Goal: Task Accomplishment & Management: Manage account settings

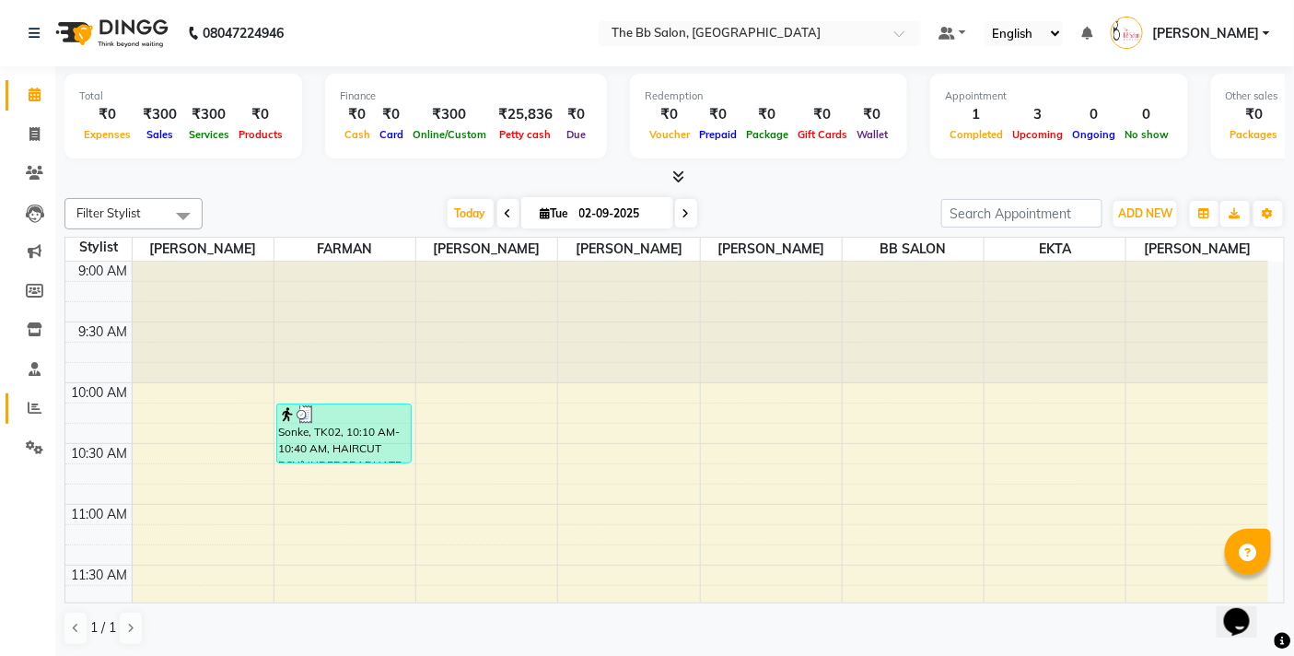
click at [39, 396] on link "Reports" at bounding box center [28, 408] width 44 height 30
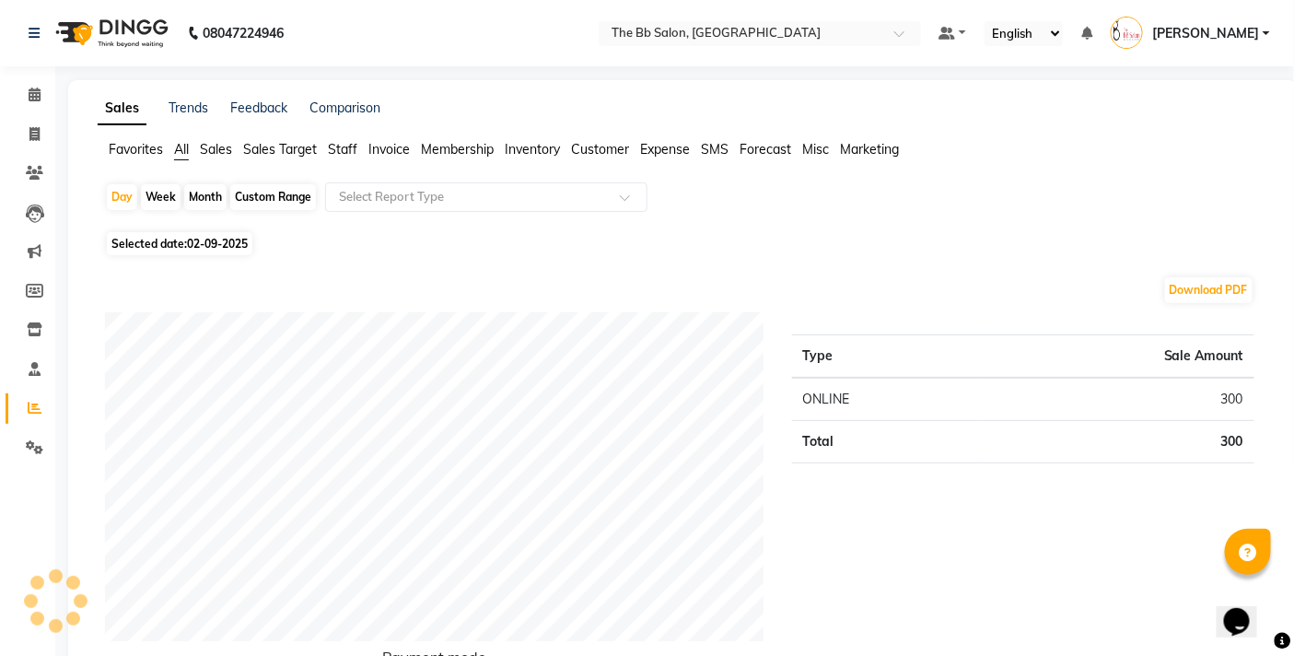
click at [540, 151] on span "Inventory" at bounding box center [532, 149] width 55 height 17
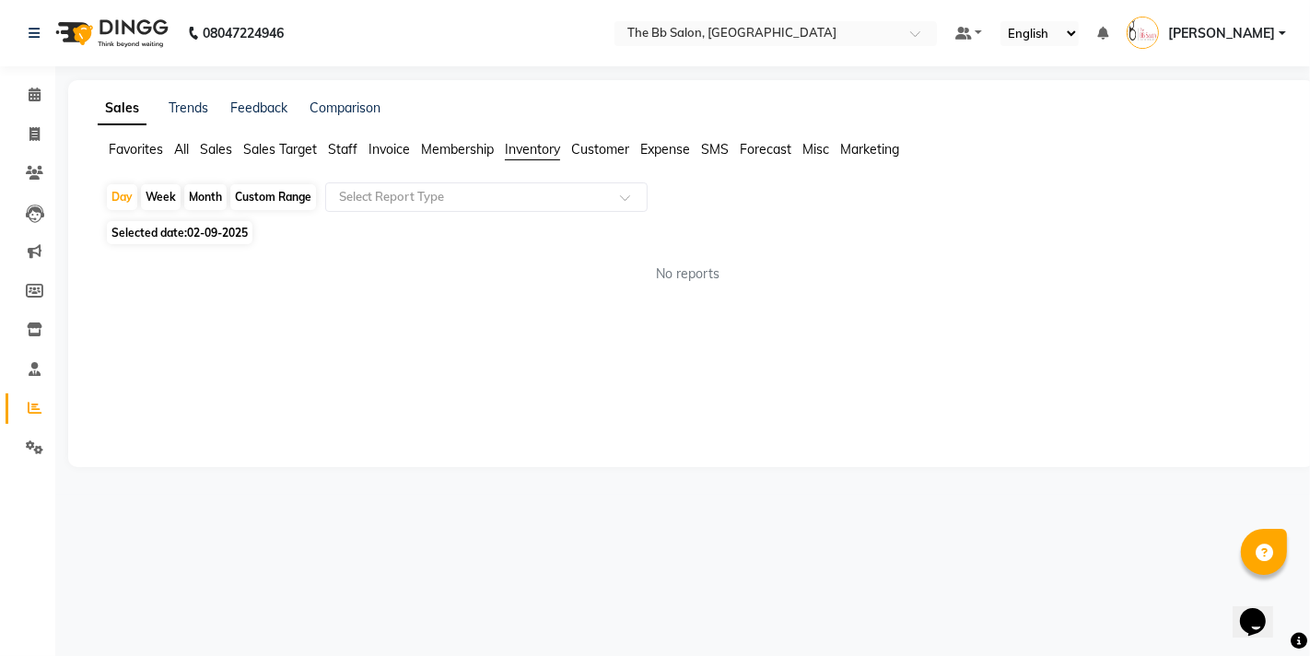
click at [366, 142] on ul "Favorites All Sales Sales Target Staff Invoice Membership Inventory Customer Ex…" at bounding box center [691, 150] width 1187 height 20
click at [344, 144] on span "Staff" at bounding box center [342, 149] width 29 height 17
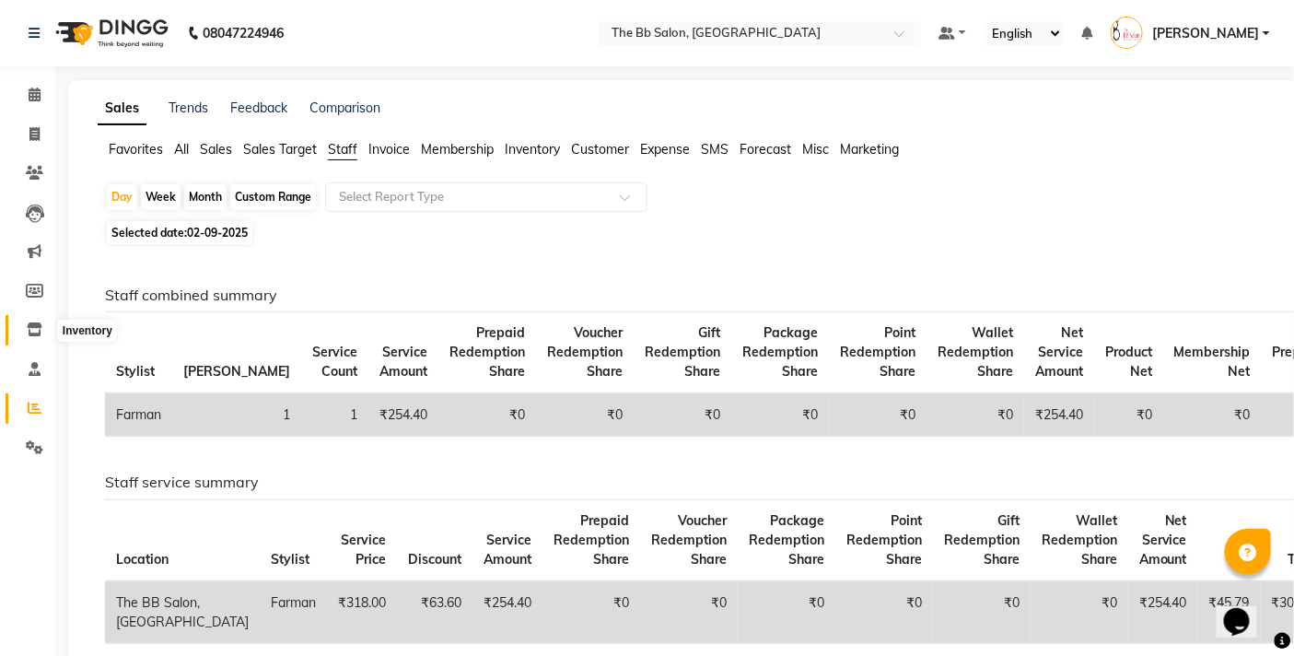
click at [29, 326] on icon at bounding box center [35, 329] width 16 height 14
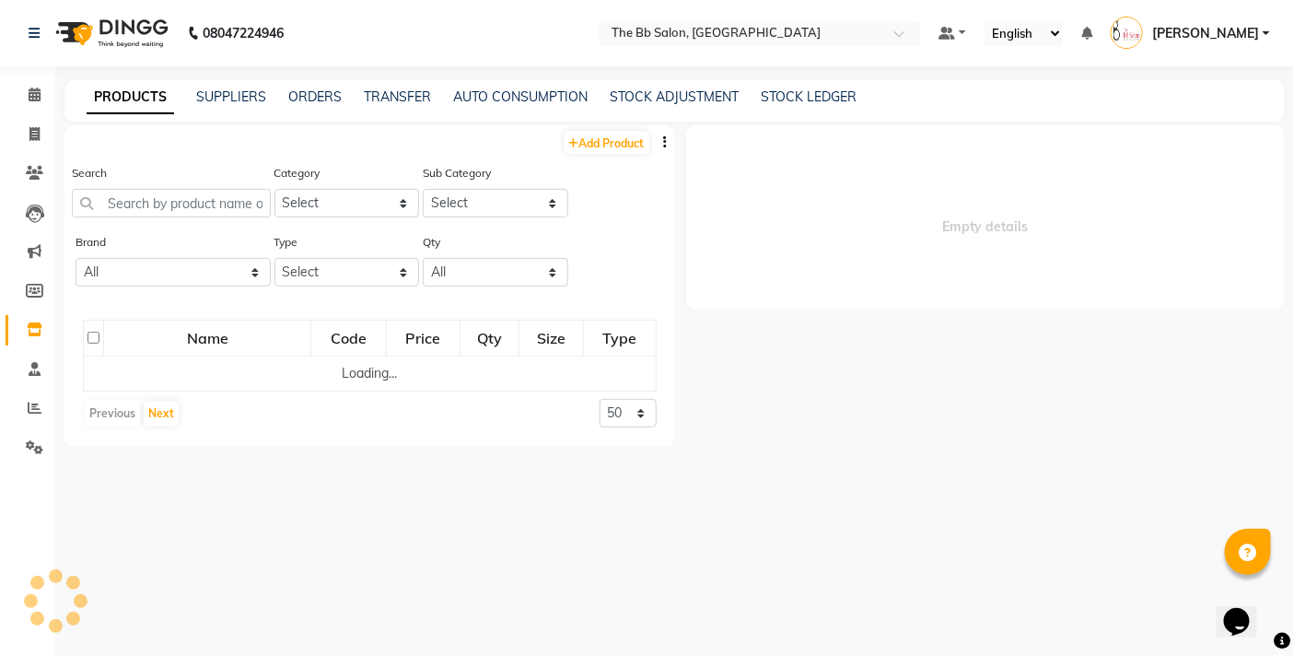
select select
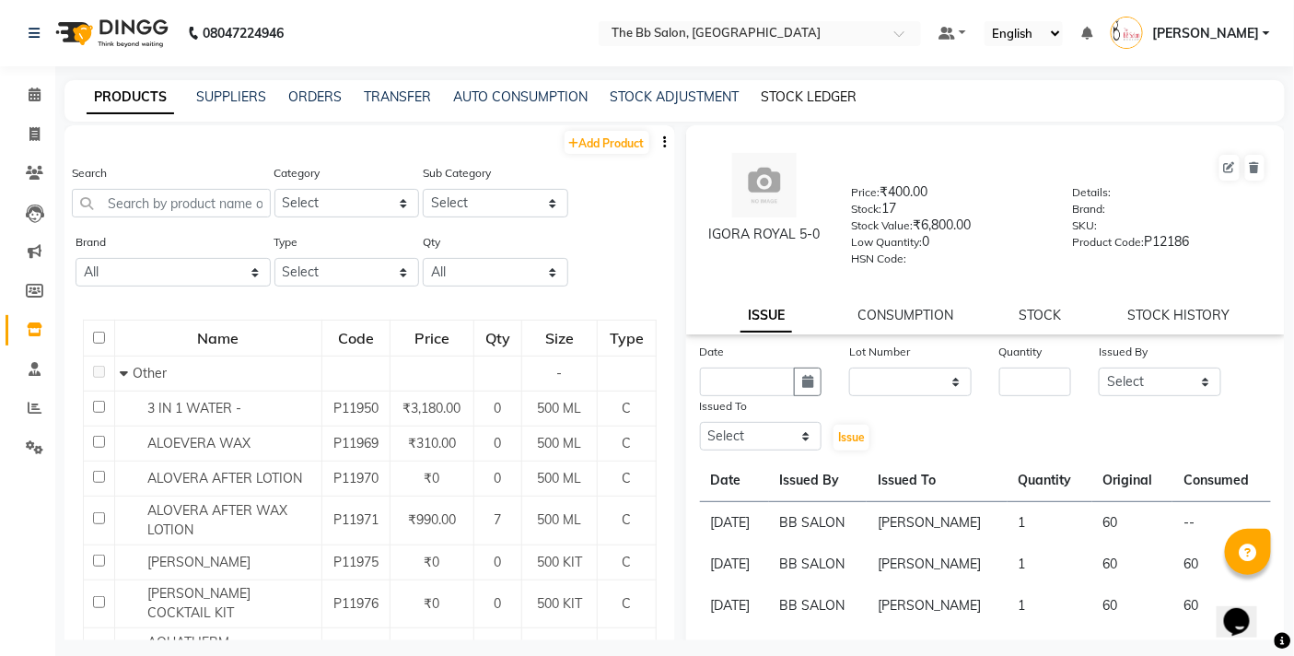
click at [789, 99] on link "STOCK LEDGER" at bounding box center [809, 96] width 96 height 17
select select "all"
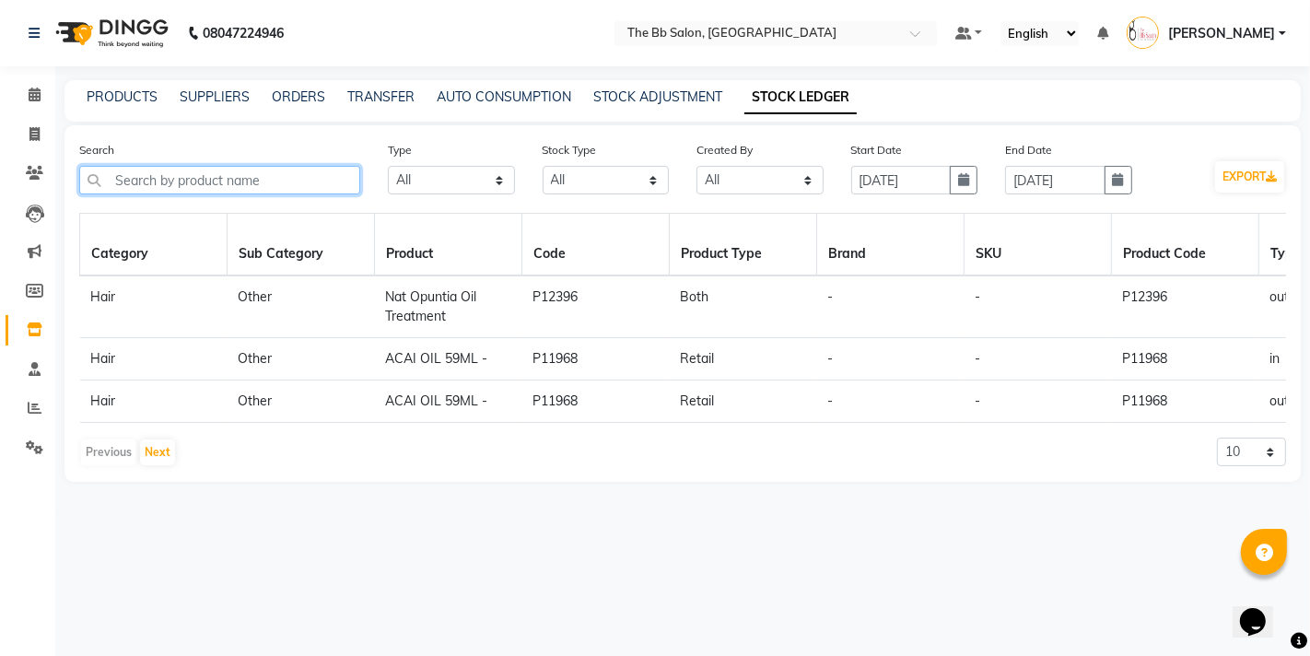
click at [205, 192] on input "text" at bounding box center [219, 180] width 281 height 29
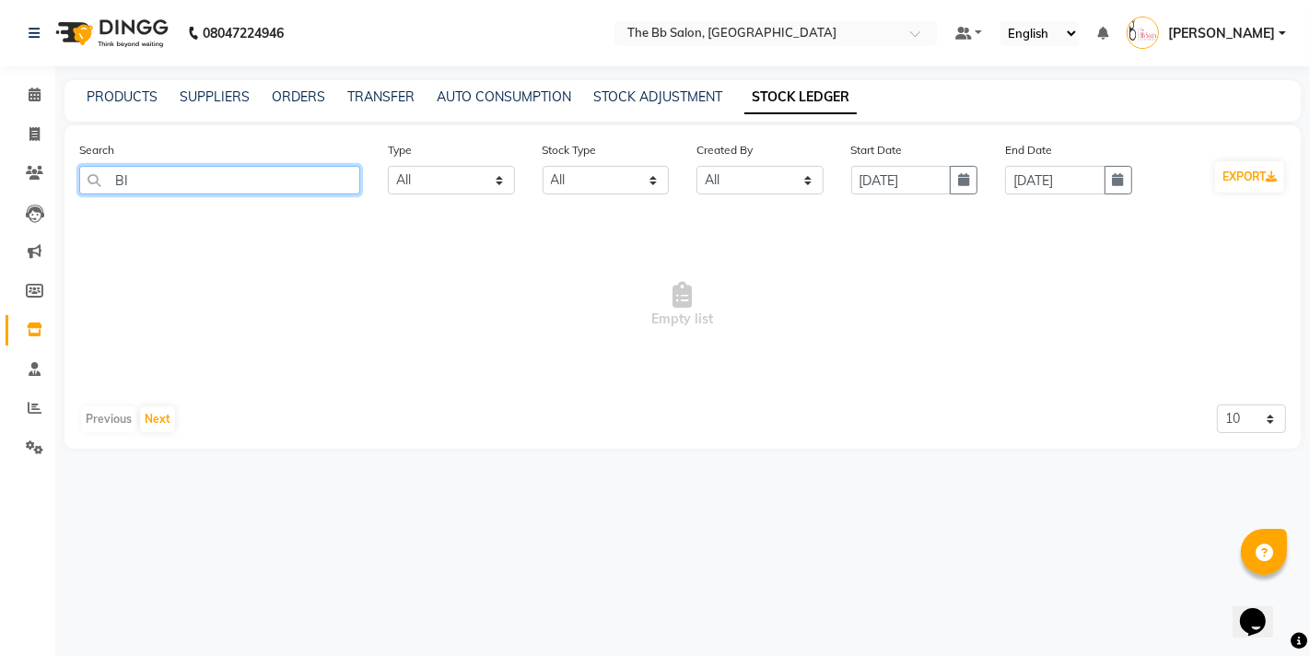
type input "B"
click at [641, 99] on link "STOCK ADJUSTMENT" at bounding box center [657, 96] width 129 height 17
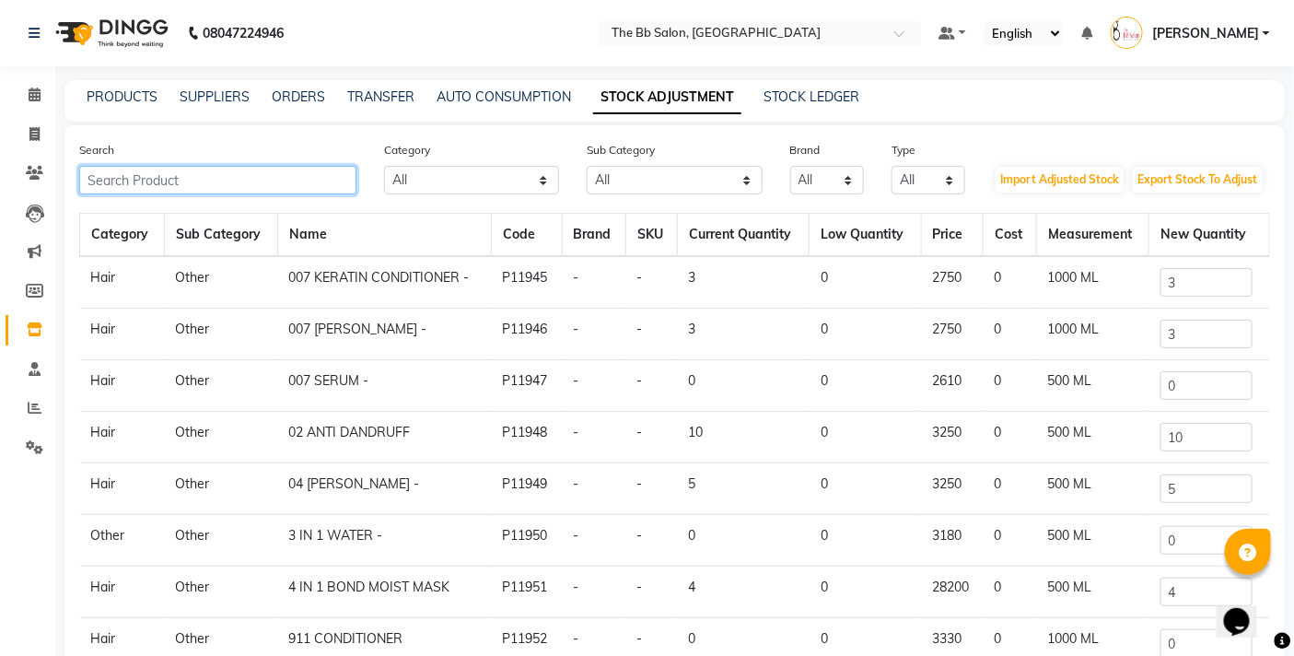
click at [204, 188] on input "text" at bounding box center [217, 180] width 277 height 29
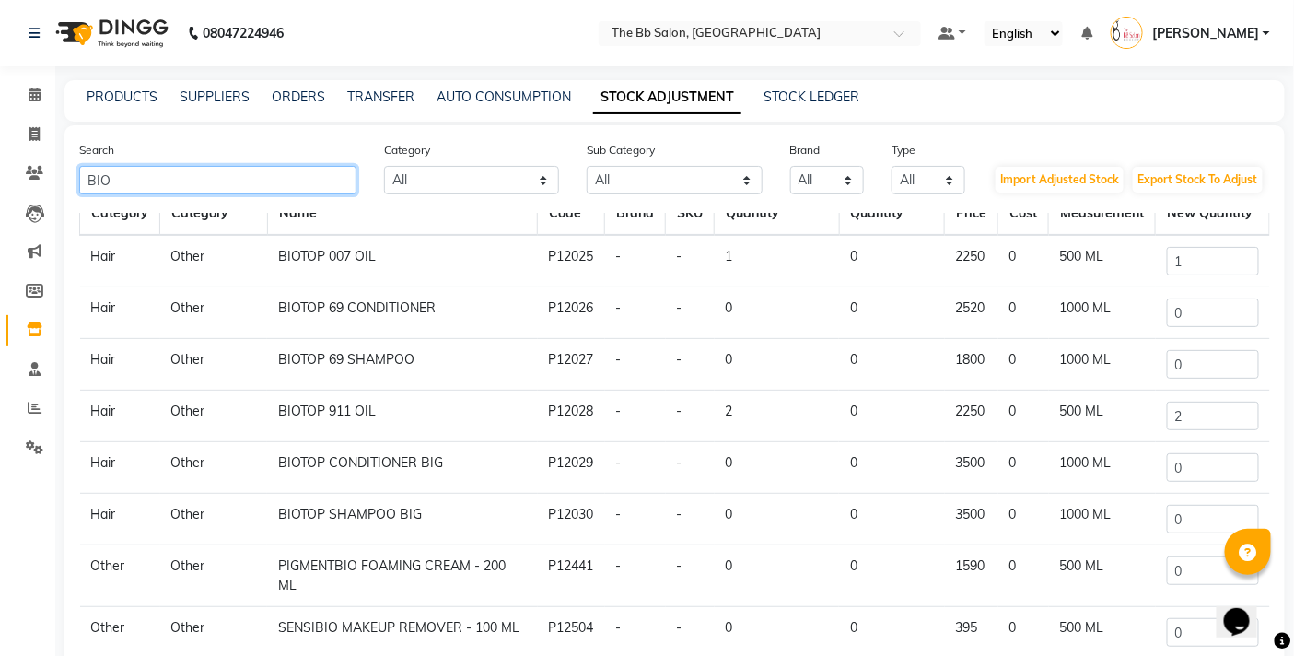
scroll to position [102, 0]
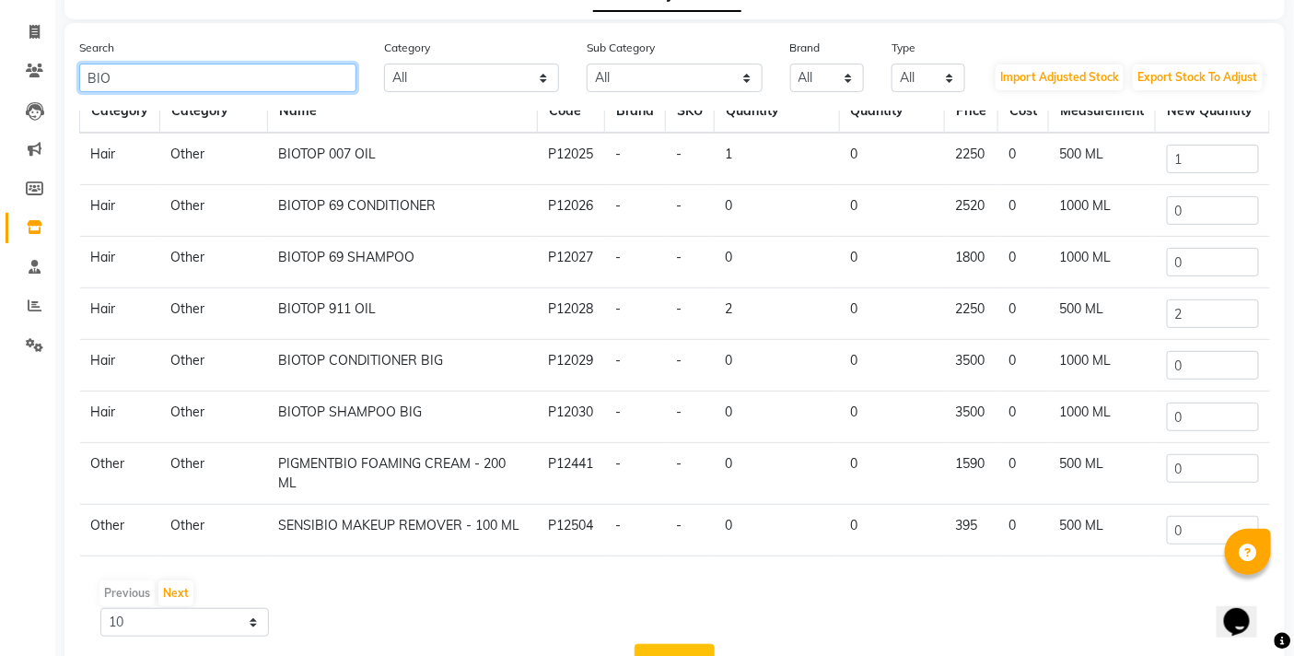
type input "BIO"
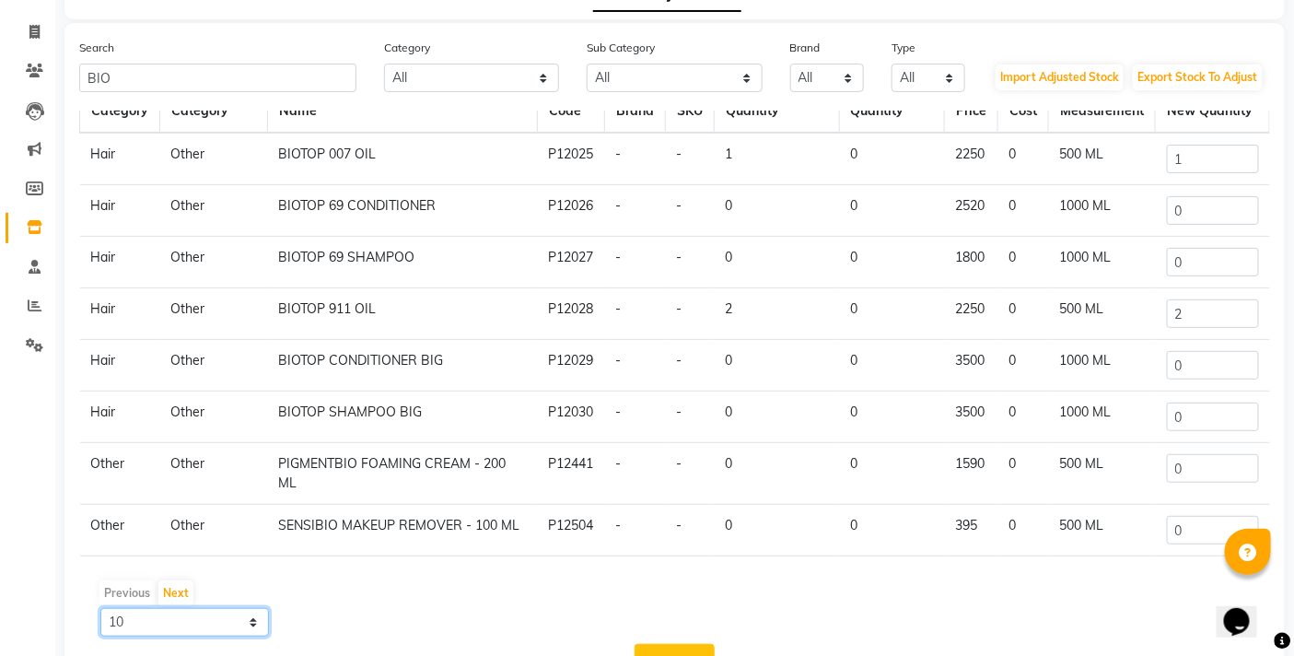
click at [180, 620] on select "10 50 100" at bounding box center [184, 622] width 169 height 29
click at [100, 608] on select "10 50 100" at bounding box center [184, 622] width 169 height 29
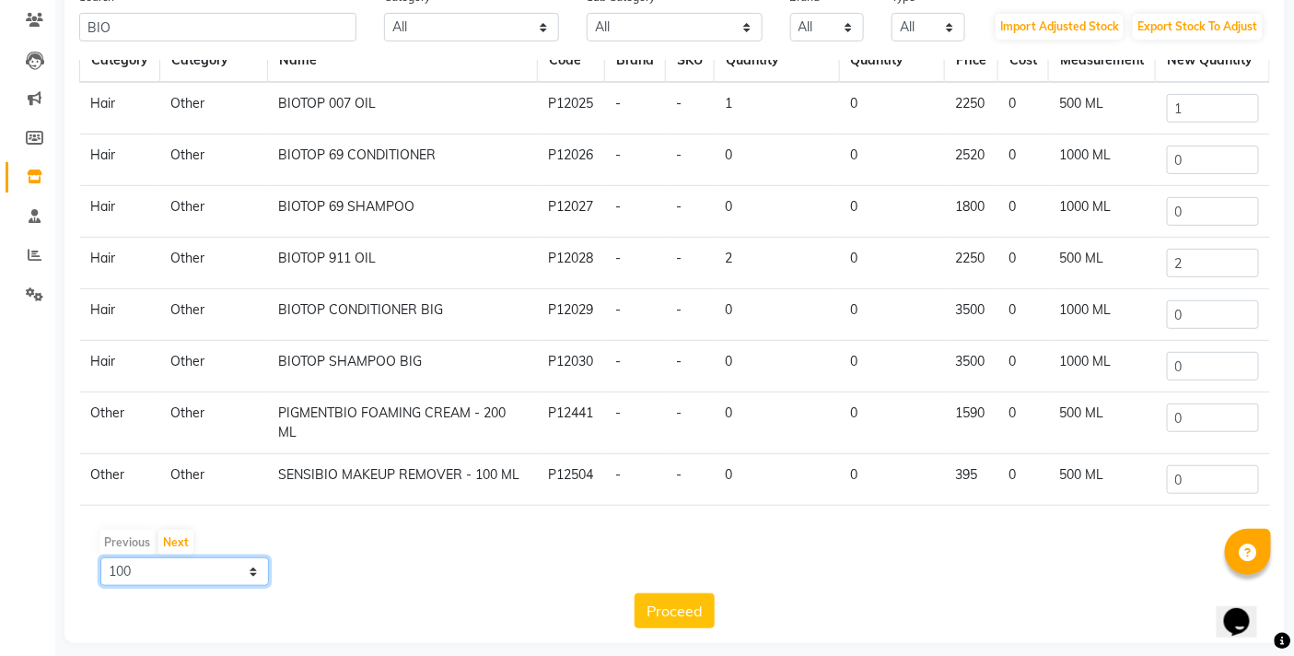
scroll to position [168, 0]
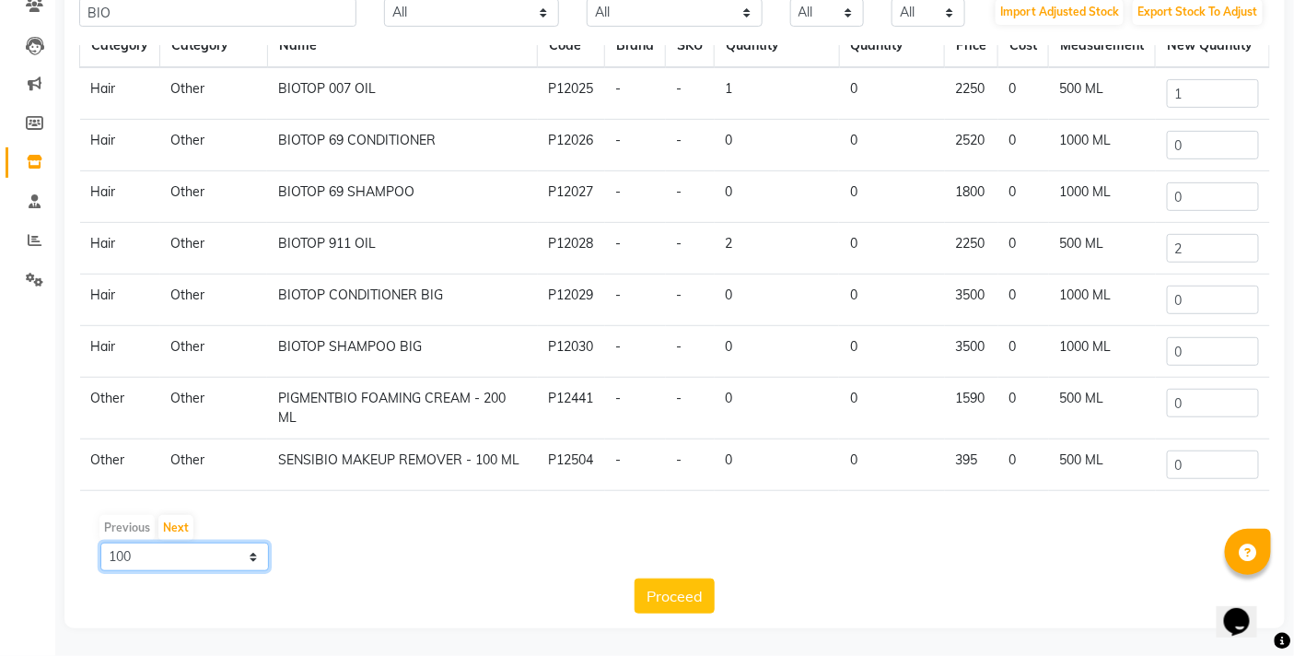
click at [200, 564] on select "10 50 100" at bounding box center [184, 557] width 169 height 29
select select "50"
click at [100, 543] on select "10 50 100" at bounding box center [184, 557] width 169 height 29
click at [170, 519] on button "Next" at bounding box center [175, 528] width 35 height 26
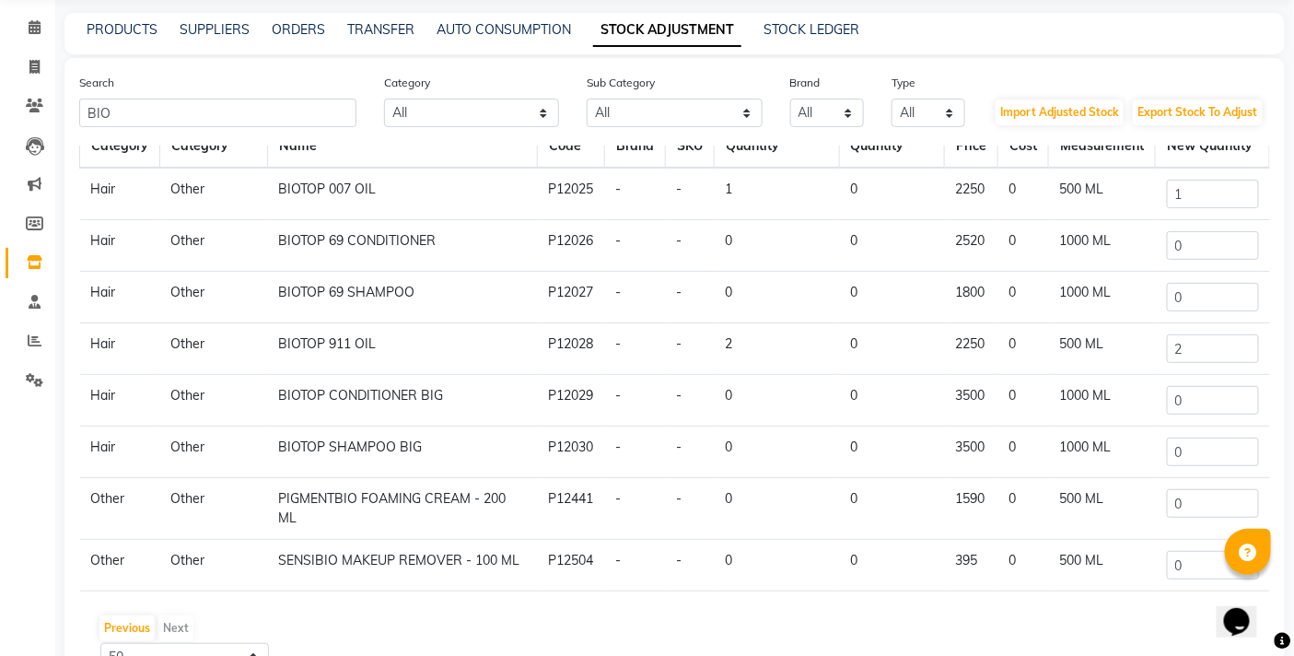
scroll to position [102, 0]
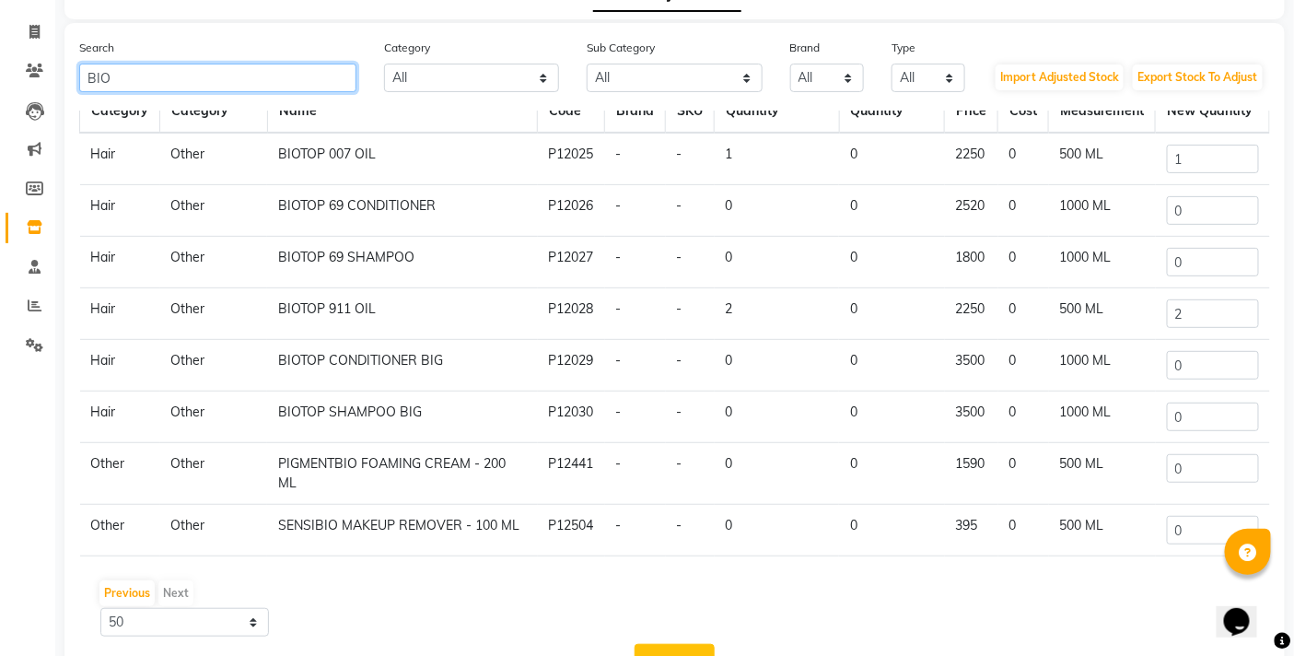
drag, startPoint x: 158, startPoint y: 83, endPoint x: 0, endPoint y: 60, distance: 160.1
click at [0, 60] on app-home "08047224946 Select Location × The Bb Salon, Kharghar Default Panel My Panel Eng…" at bounding box center [647, 310] width 1294 height 824
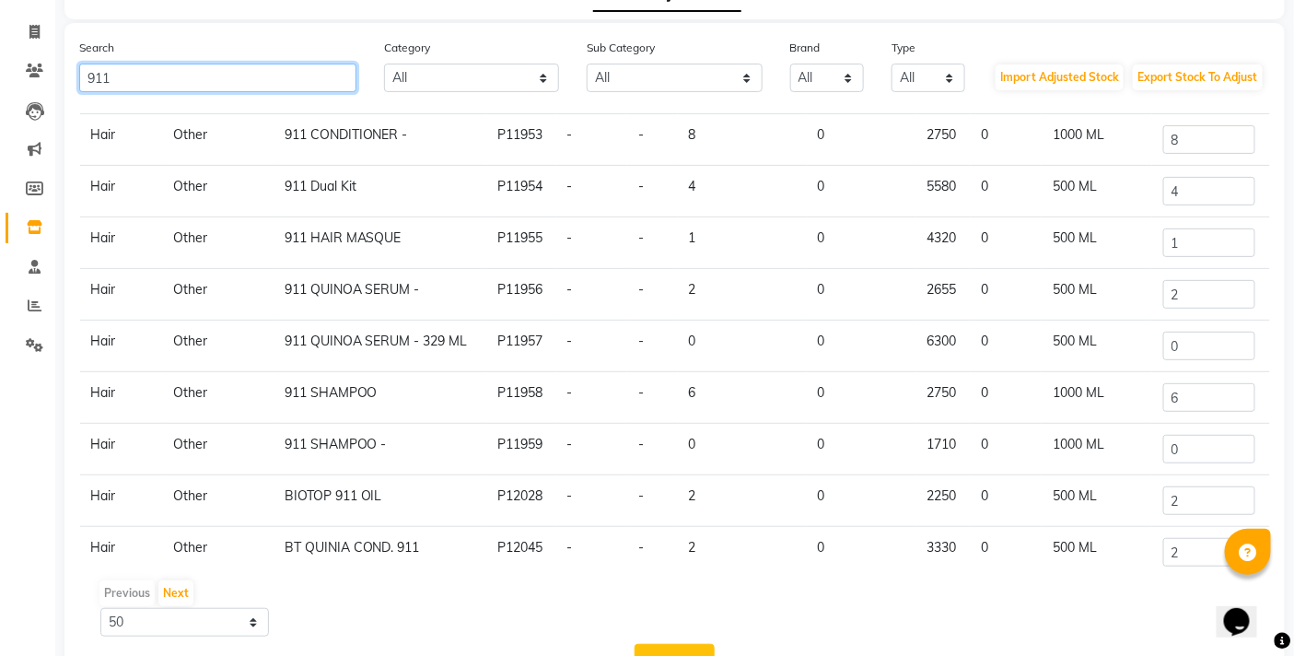
scroll to position [269, 0]
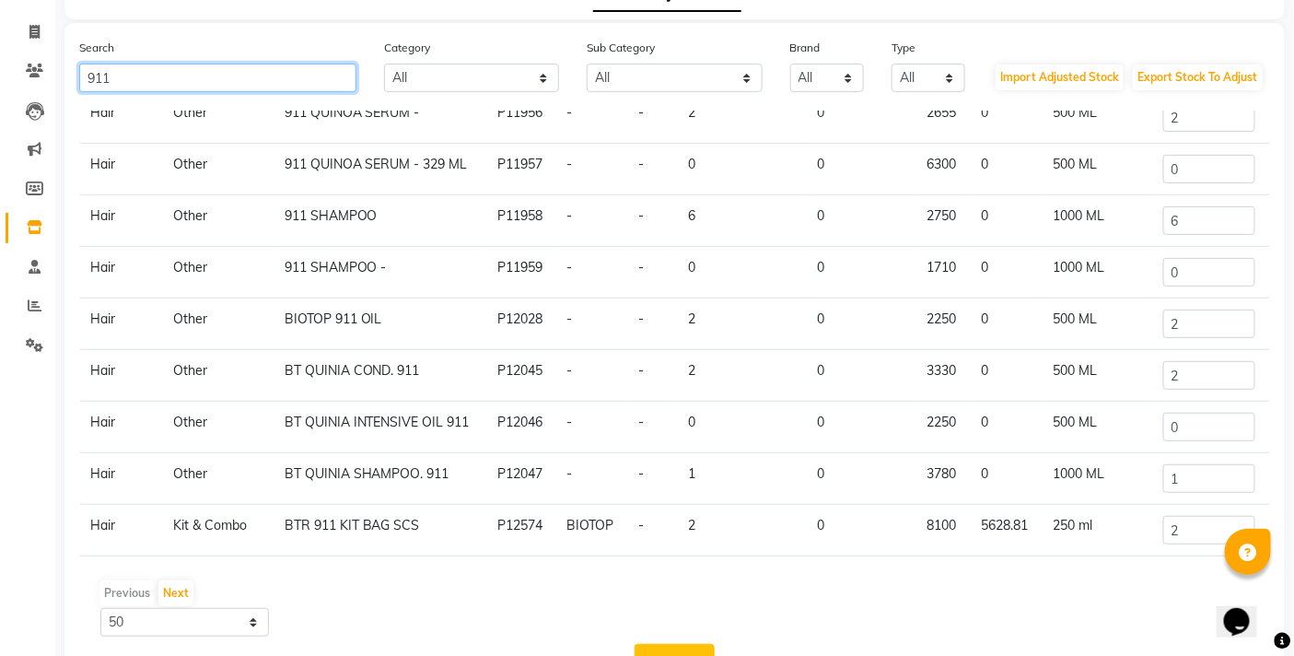
type input "911"
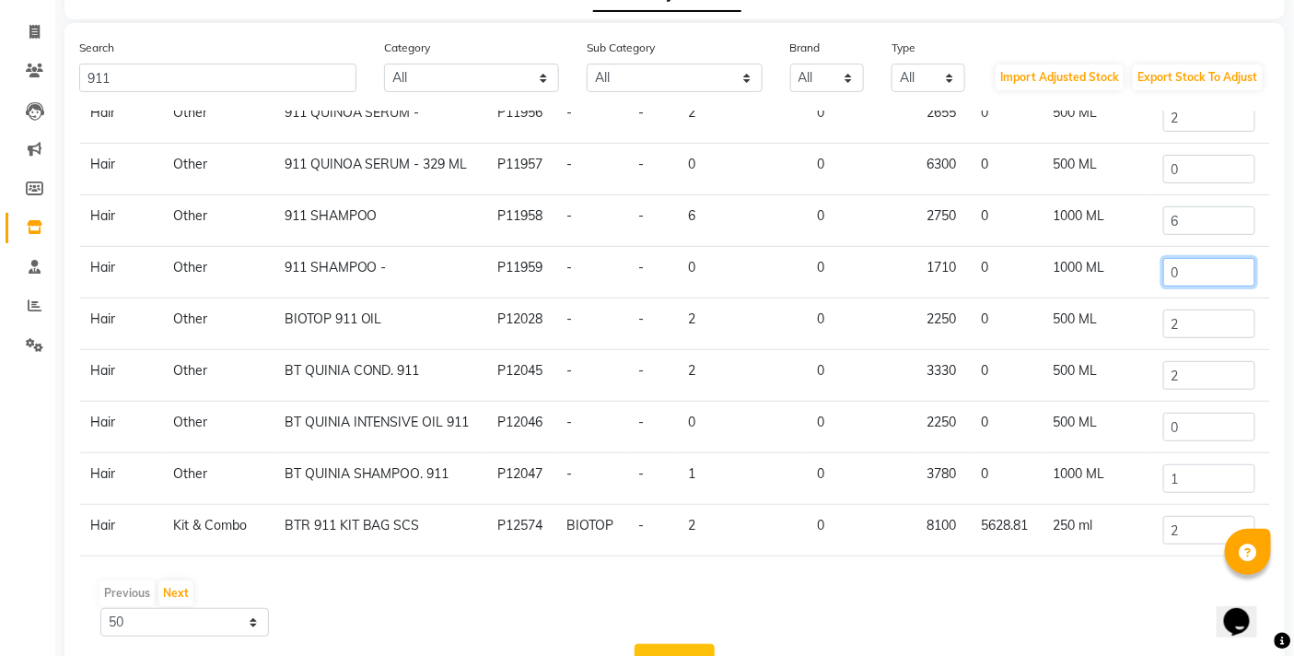
click at [1207, 284] on input "0" at bounding box center [1209, 272] width 92 height 29
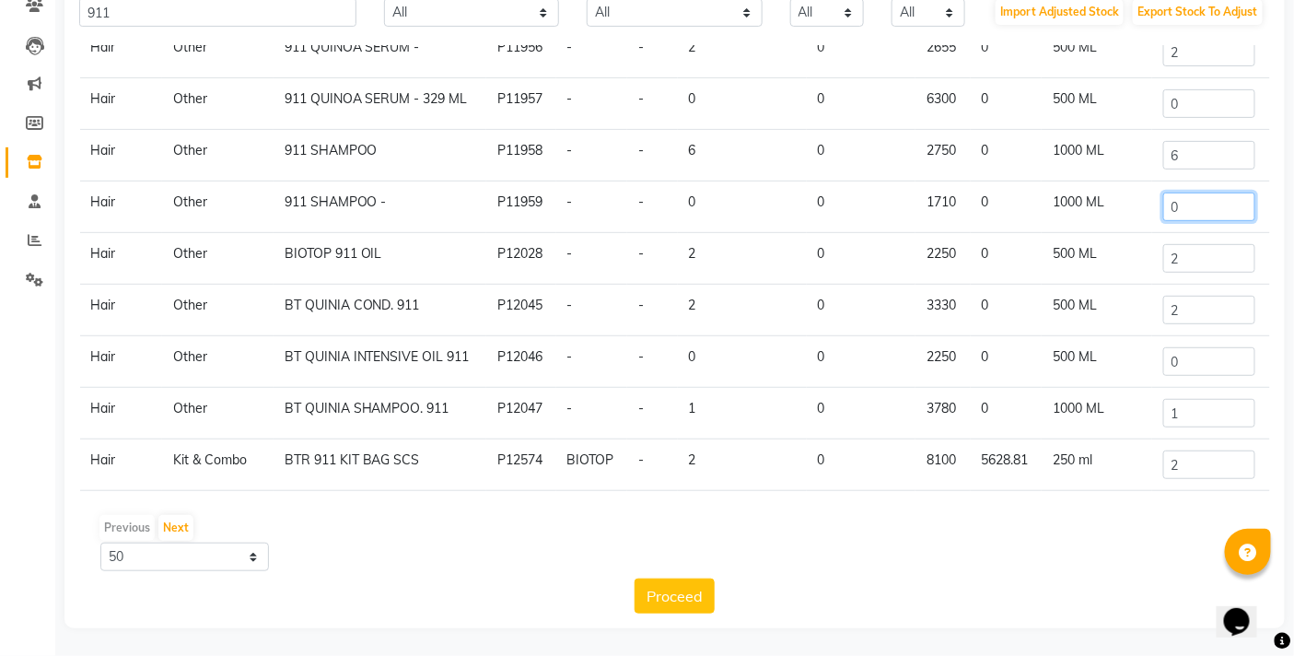
scroll to position [167, 0]
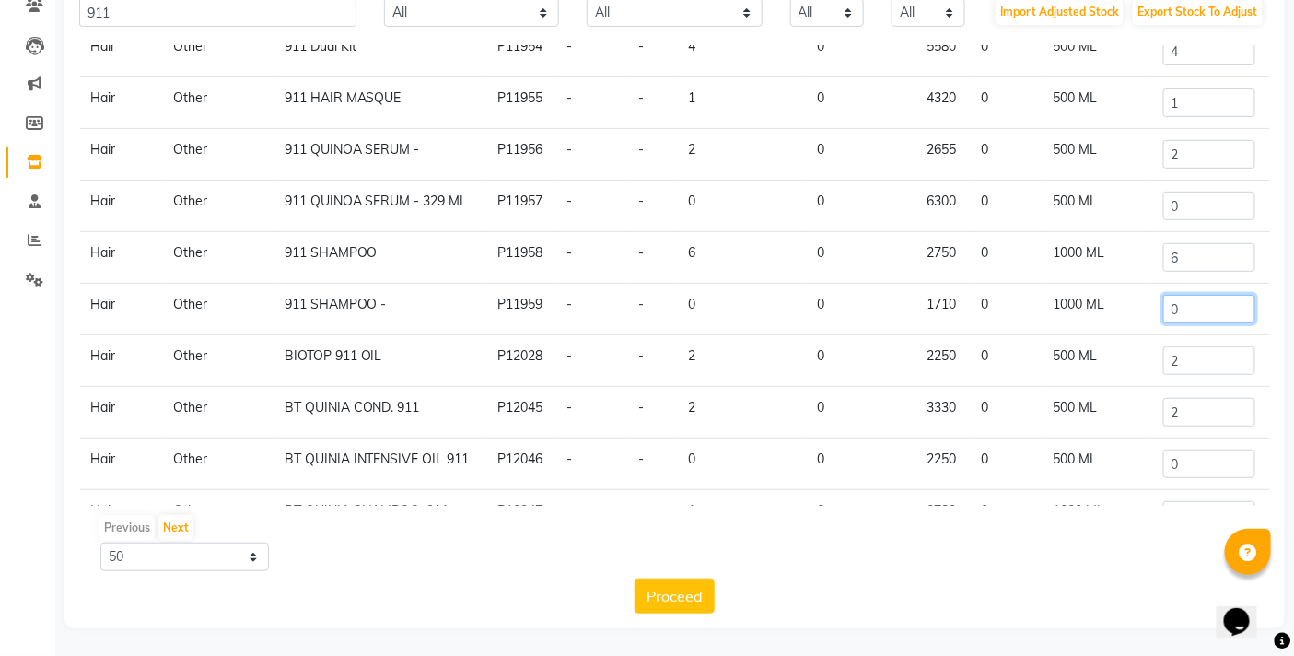
drag, startPoint x: 1198, startPoint y: 306, endPoint x: 1110, endPoint y: 310, distance: 87.6
click at [1110, 310] on tr "Hair Other 911 SHAMPOO - P11959 - - 0 0 1710 0 1000 ML 0" at bounding box center [675, 310] width 1190 height 52
drag, startPoint x: 1212, startPoint y: 263, endPoint x: 1103, endPoint y: 269, distance: 109.8
click at [1103, 269] on tr "Hair Other 911 SHAMPOO P11958 - - 6 0 2750 0 1000 ML 6" at bounding box center [675, 258] width 1190 height 52
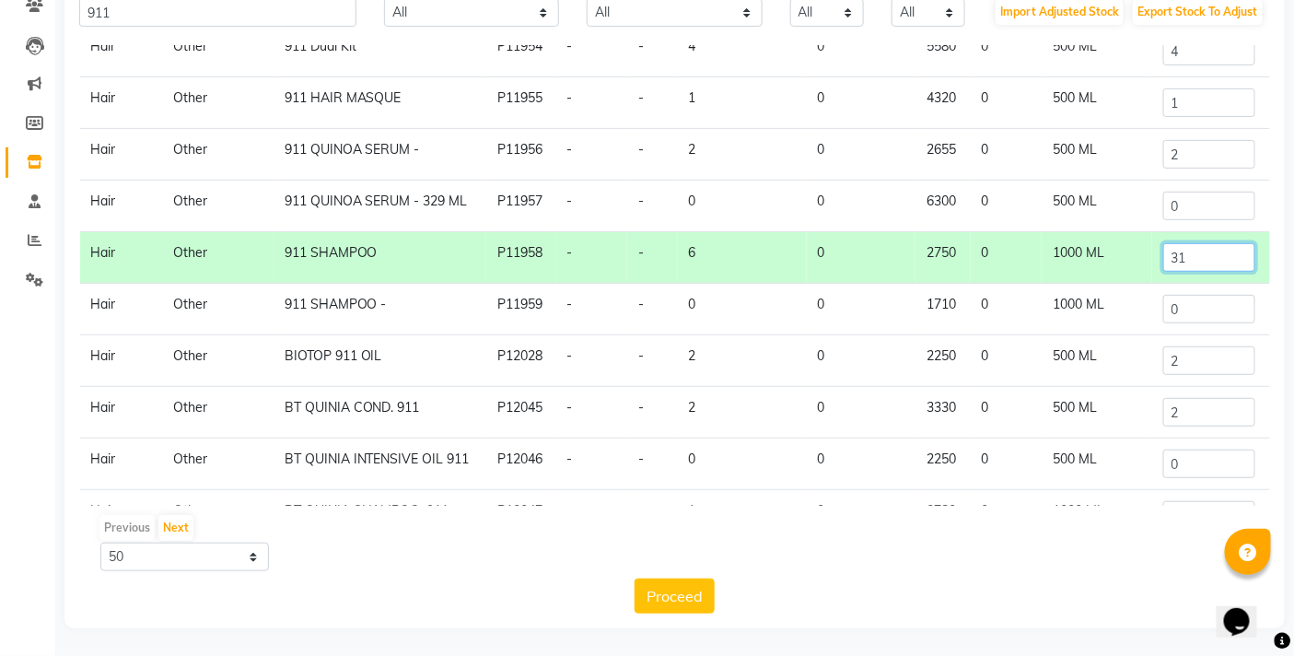
type input "3"
type input "26"
click at [680, 590] on button "Proceed" at bounding box center [675, 596] width 80 height 35
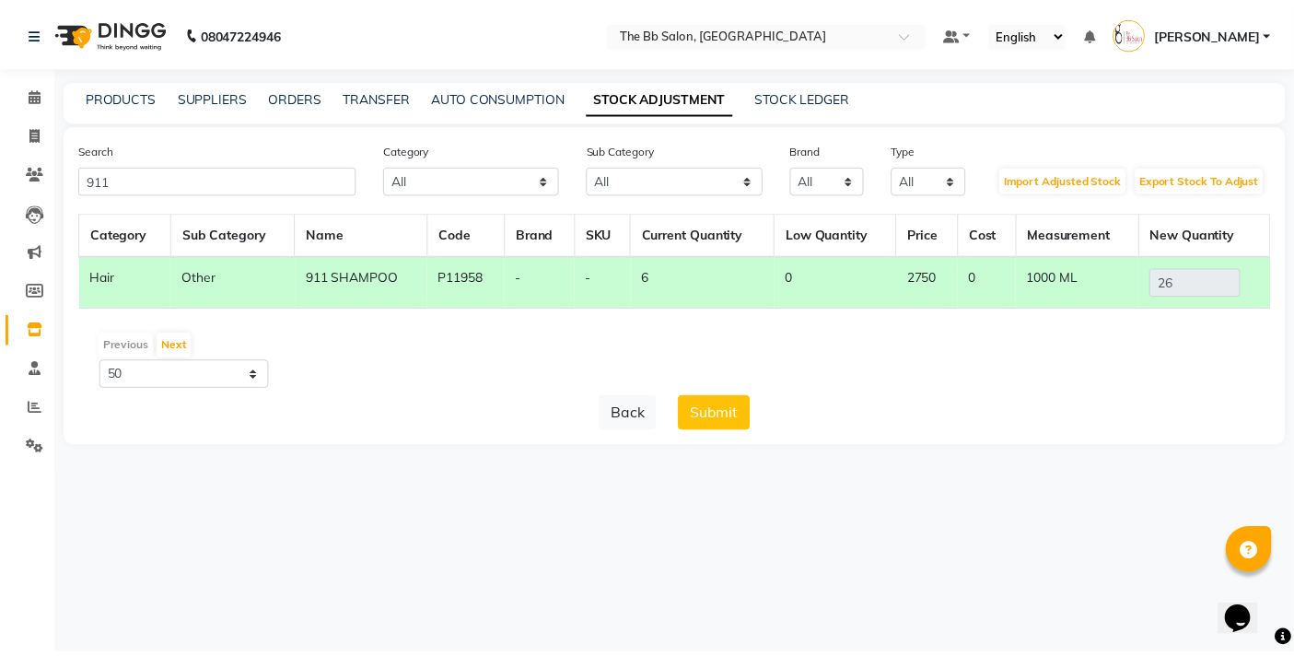
scroll to position [0, 0]
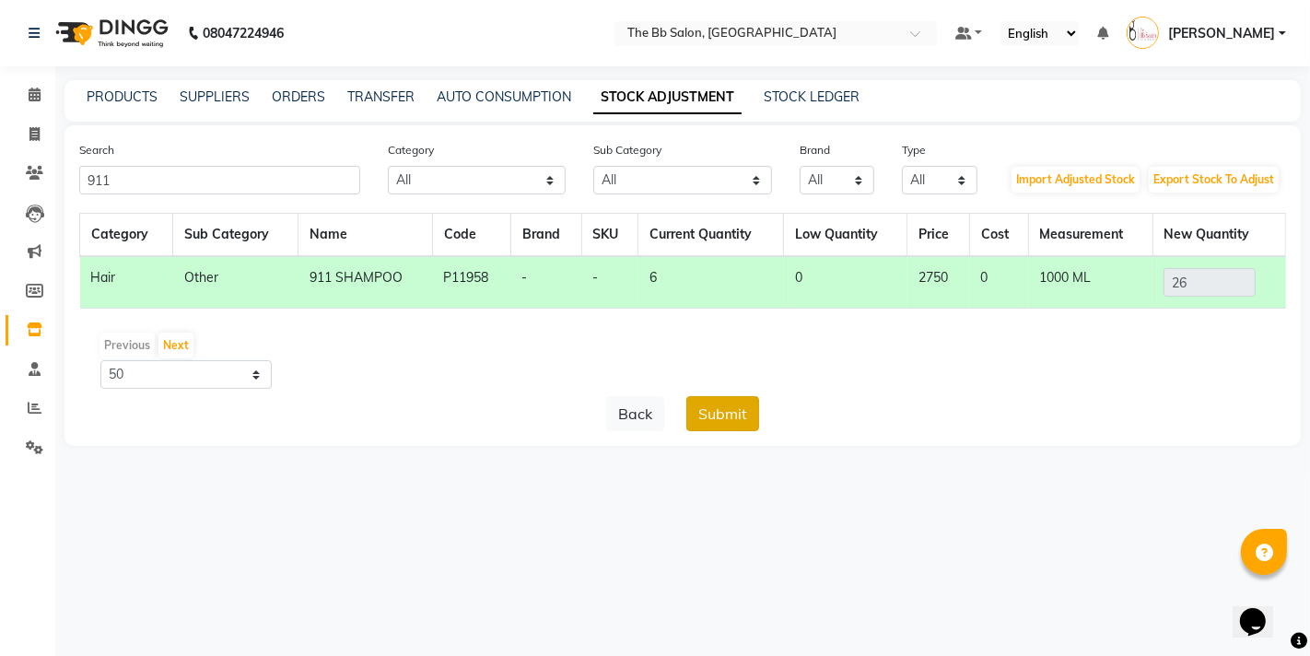
click at [720, 406] on button "Submit" at bounding box center [722, 413] width 73 height 35
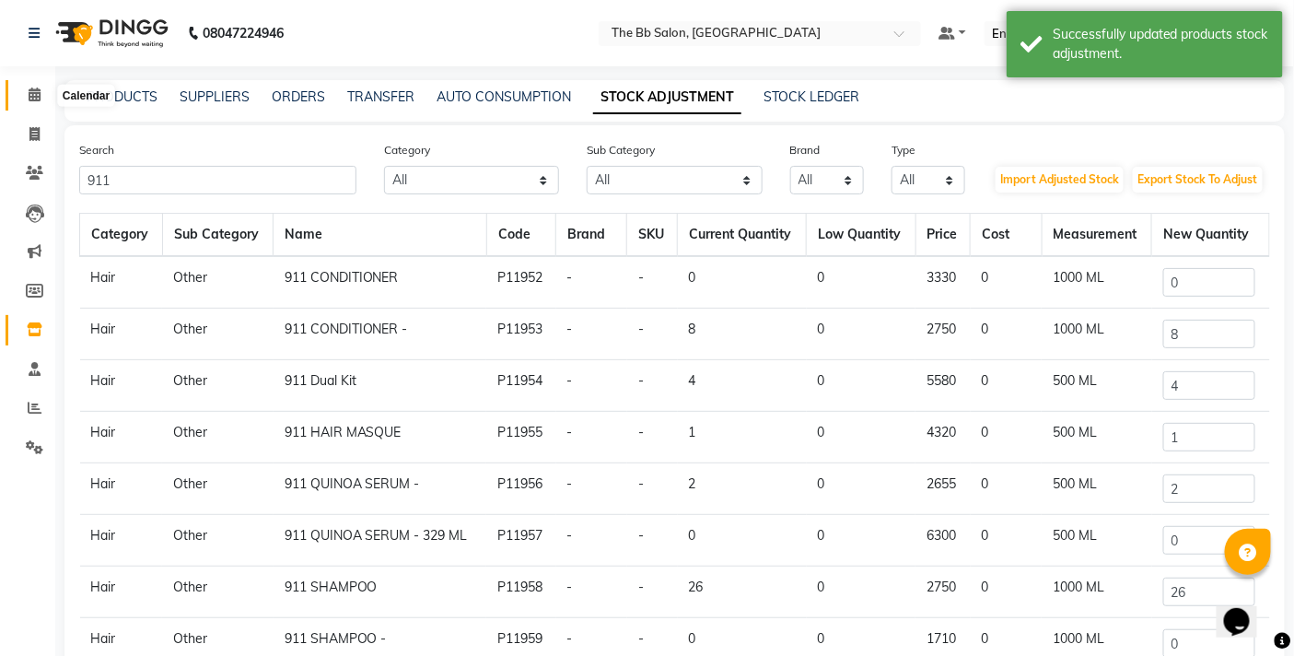
click at [31, 85] on span at bounding box center [34, 95] width 32 height 21
